Goal: Navigation & Orientation: Find specific page/section

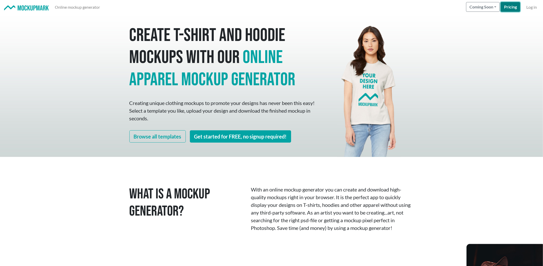
click at [510, 7] on link "Pricing" at bounding box center [510, 7] width 19 height 10
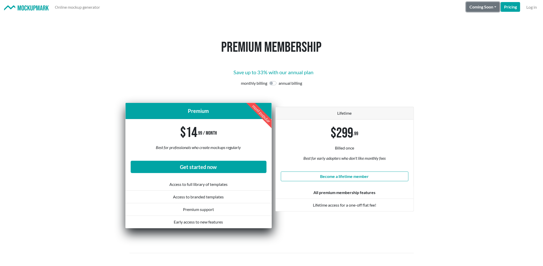
click at [476, 8] on button "Coming Soon" at bounding box center [483, 7] width 34 height 10
drag, startPoint x: 26, startPoint y: 1, endPoint x: 4, endPoint y: -19, distance: 29.2
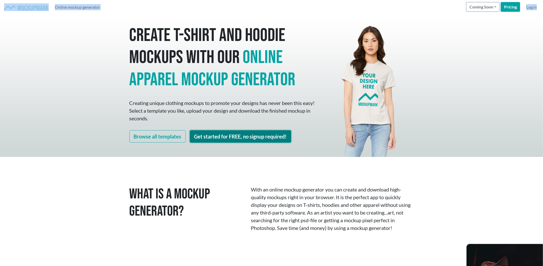
click at [242, 135] on link "Get started for FREE, no signup required!" at bounding box center [240, 137] width 101 height 12
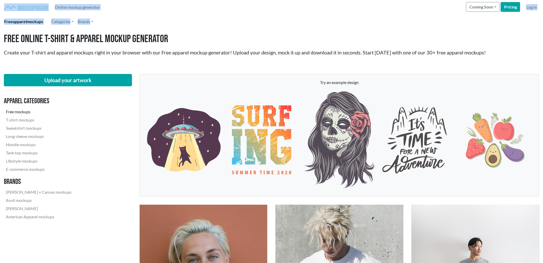
click at [20, 109] on link "Free mockups" at bounding box center [39, 111] width 70 height 8
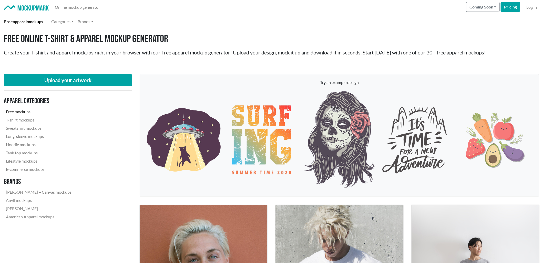
click at [89, 140] on nav "Apparel categories Free mockups T-shirt mockups Sweatshirt mockups Long-sleeve …" at bounding box center [68, 159] width 128 height 128
